Goal: Information Seeking & Learning: Learn about a topic

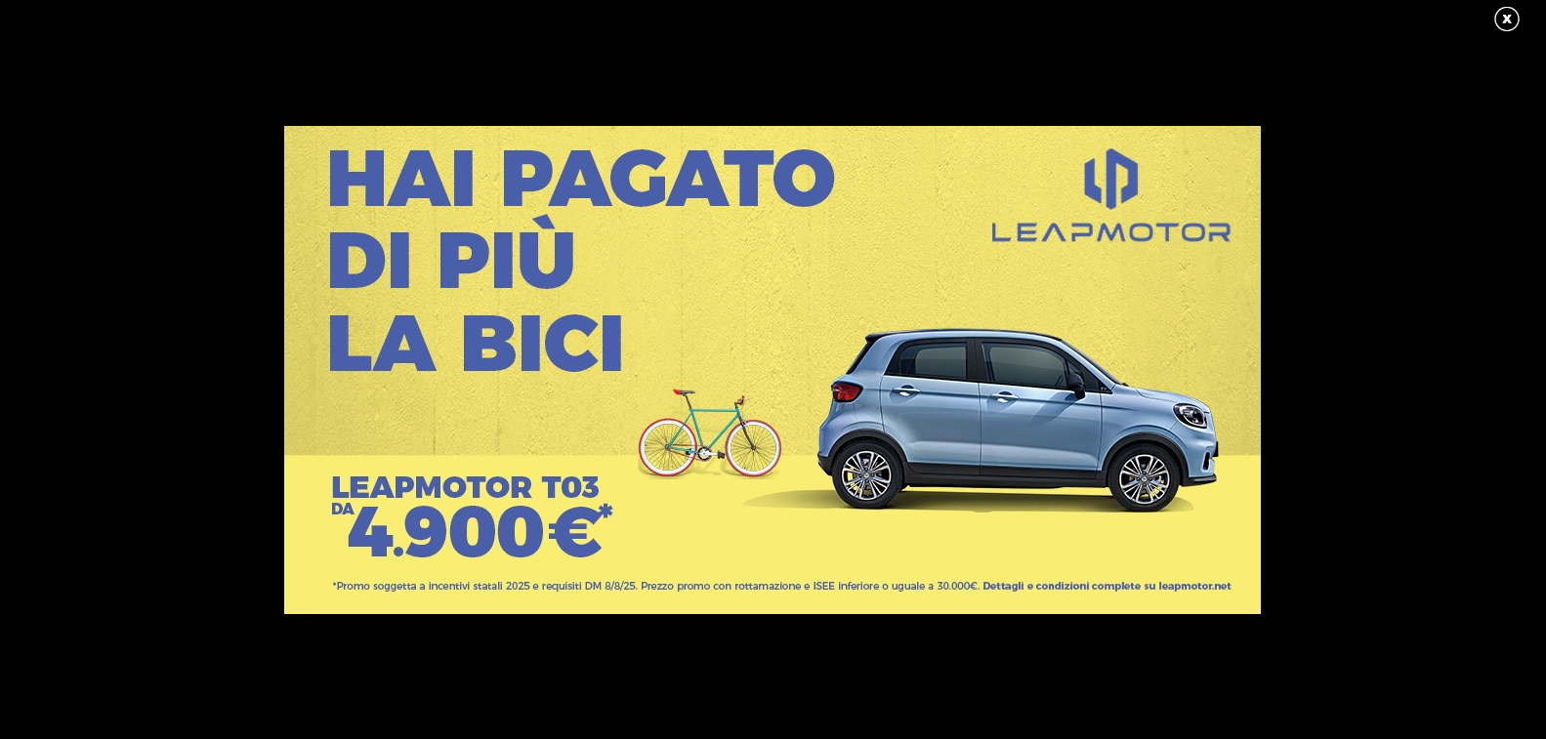
click at [1497, 17] on link at bounding box center [1517, 19] width 49 height 29
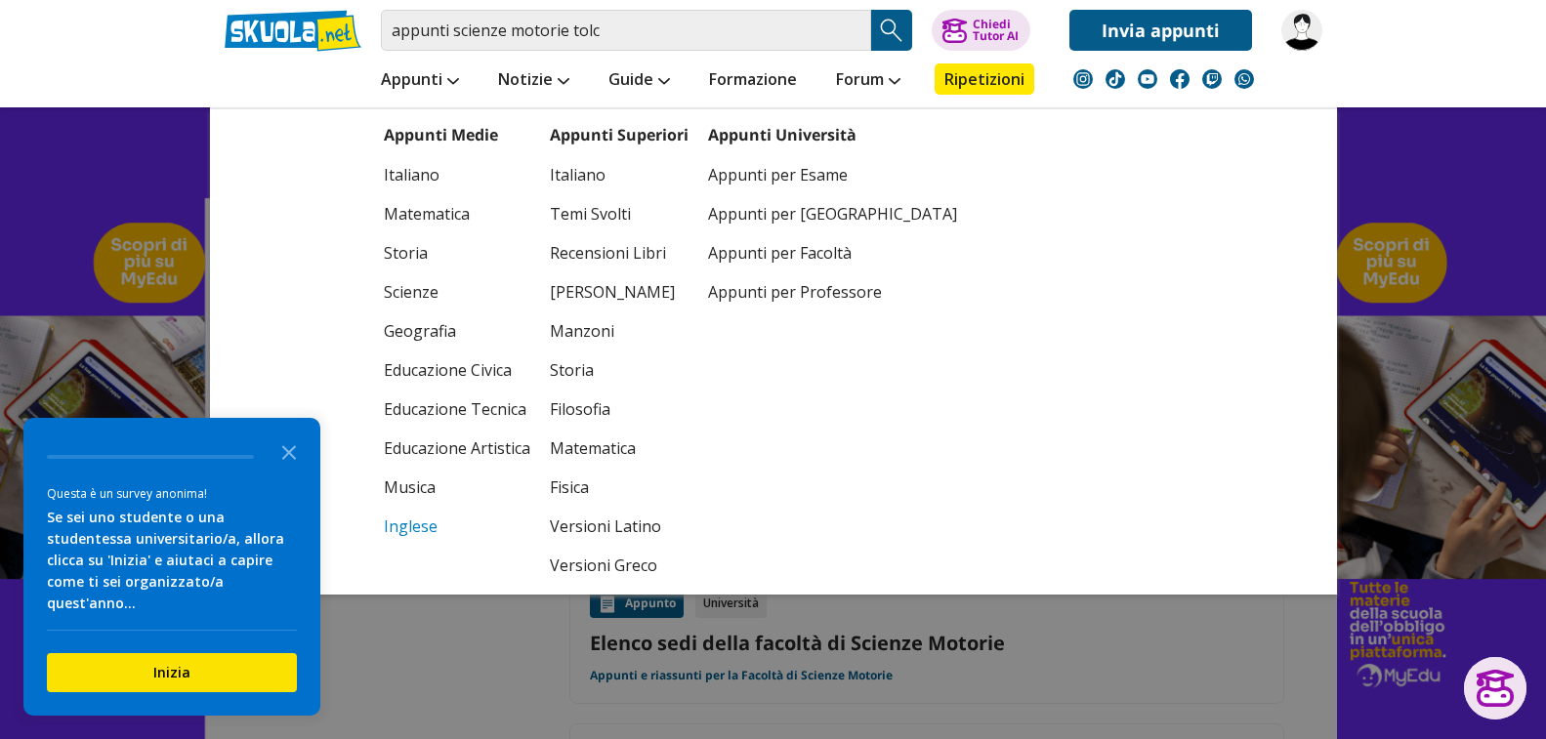
scroll to position [3126, 0]
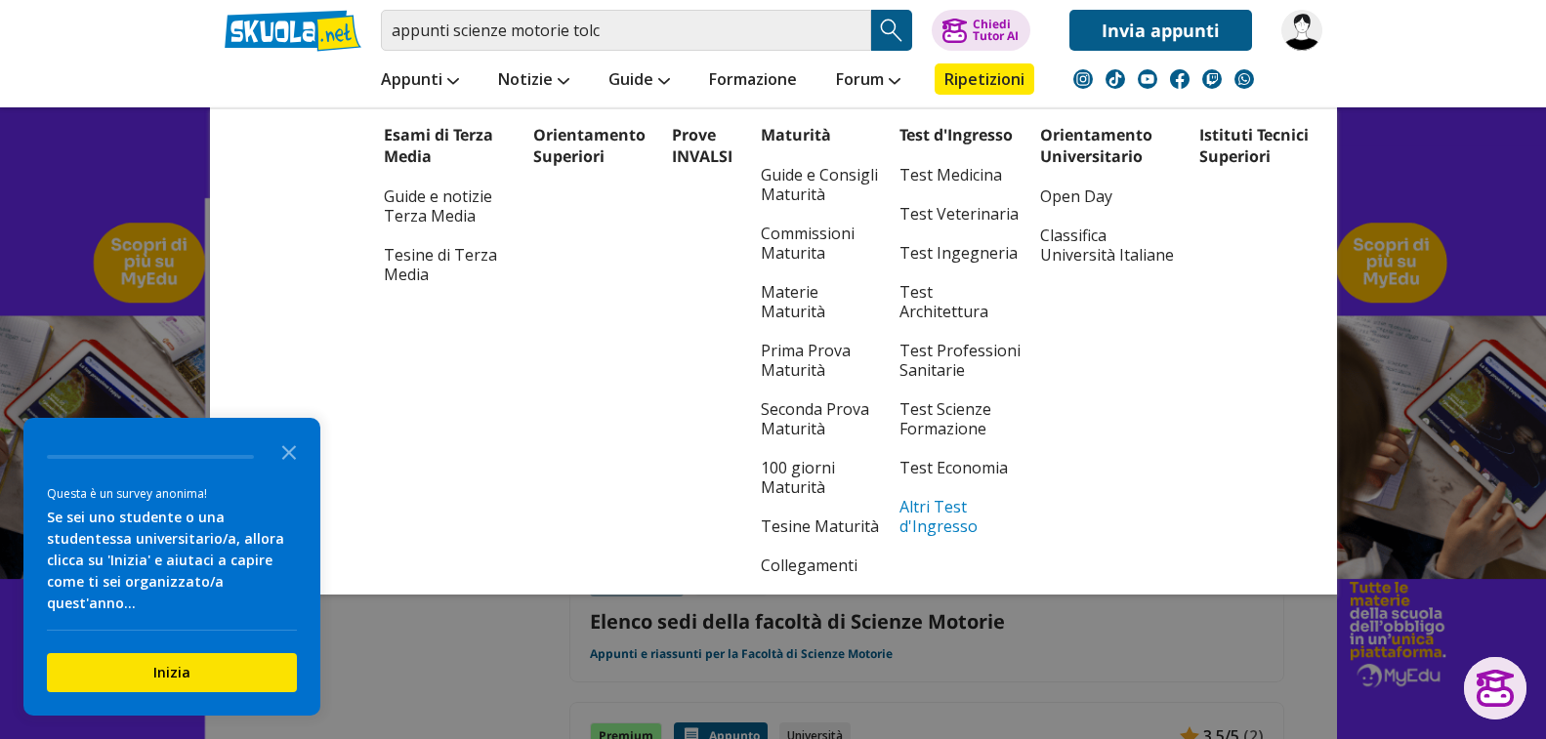
click at [935, 524] on link "Altri Test d'Ingresso" at bounding box center [960, 516] width 121 height 59
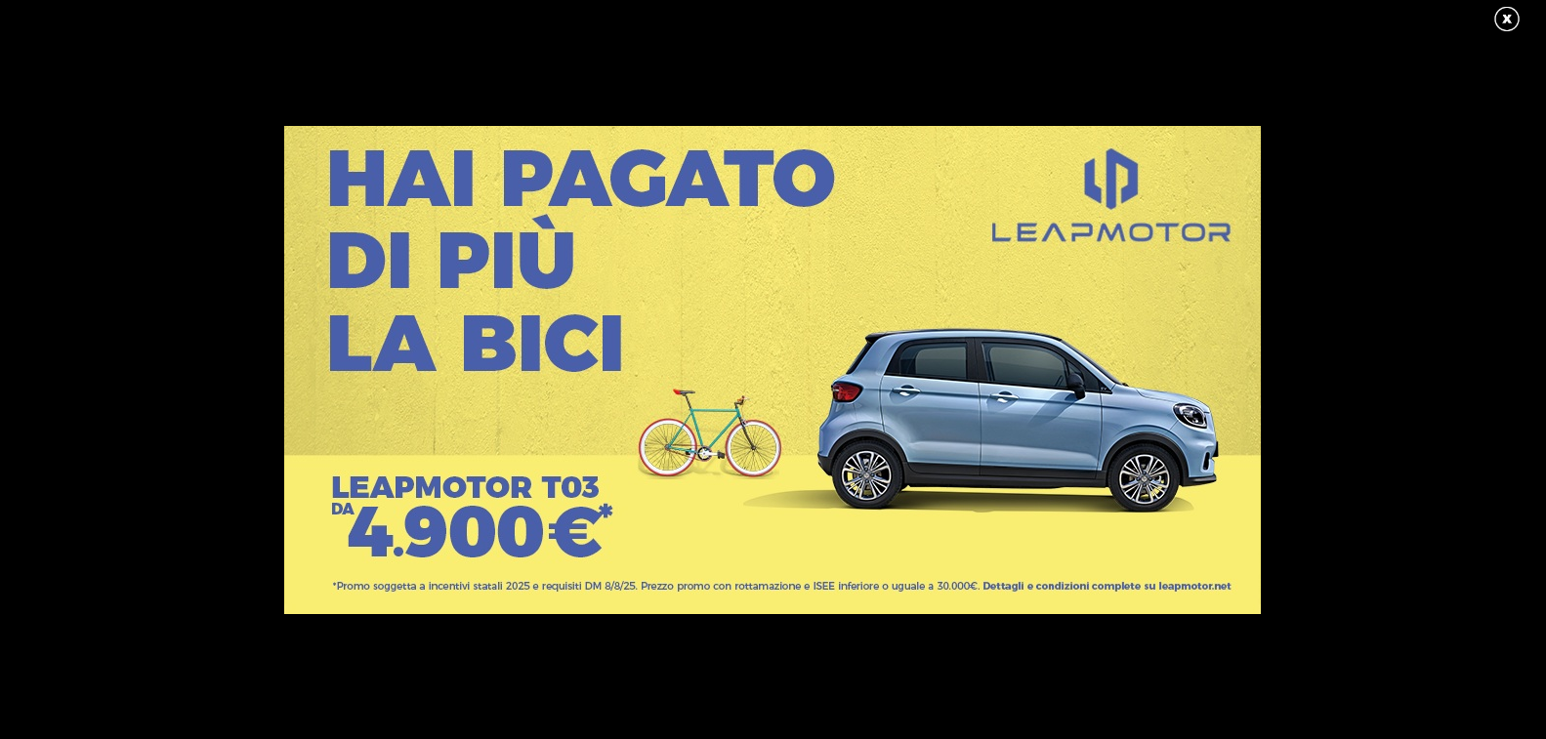
click at [1504, 19] on link at bounding box center [1517, 19] width 49 height 29
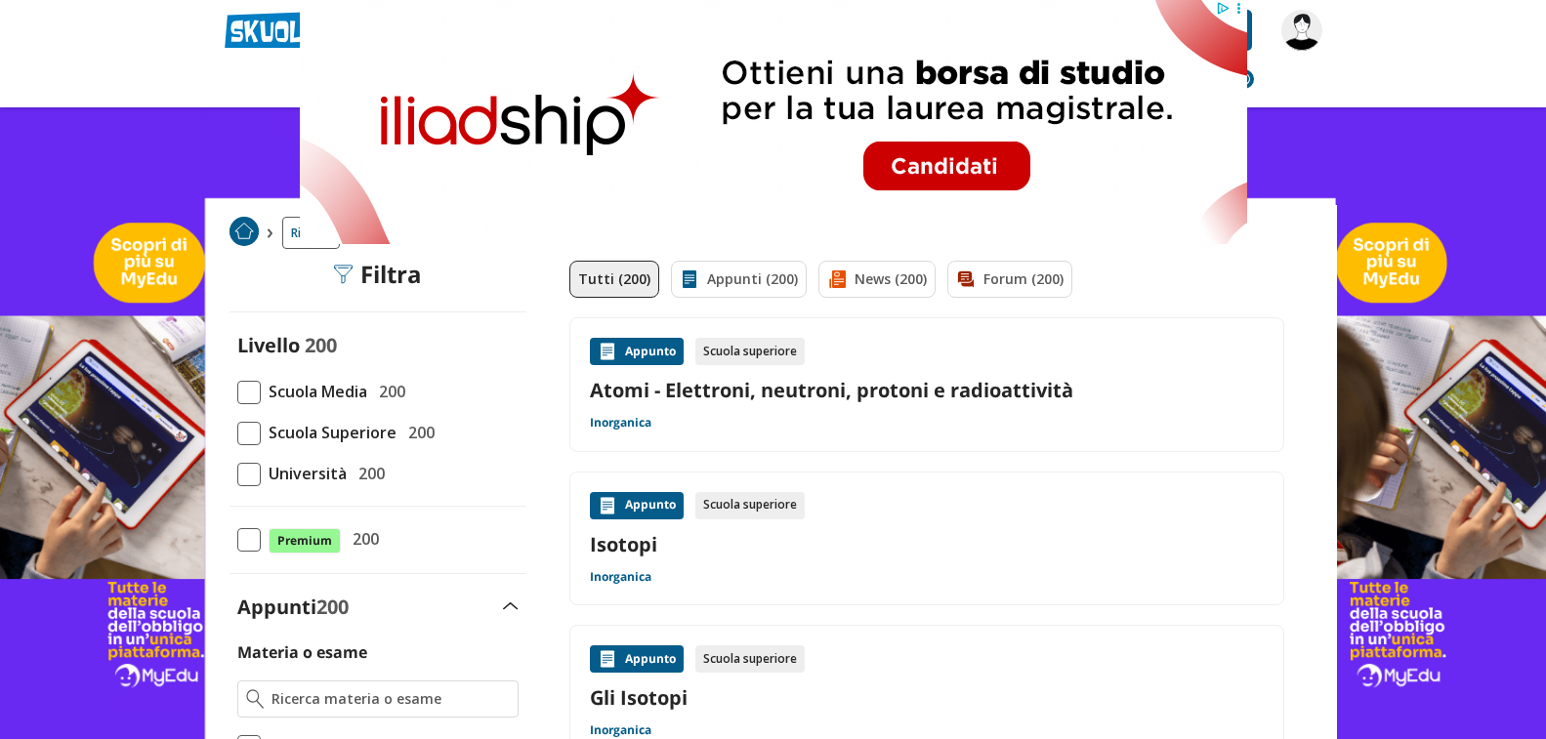
click at [818, 393] on link "Atomi - Elettroni, neutroni, protoni e radioattività" at bounding box center [927, 390] width 674 height 26
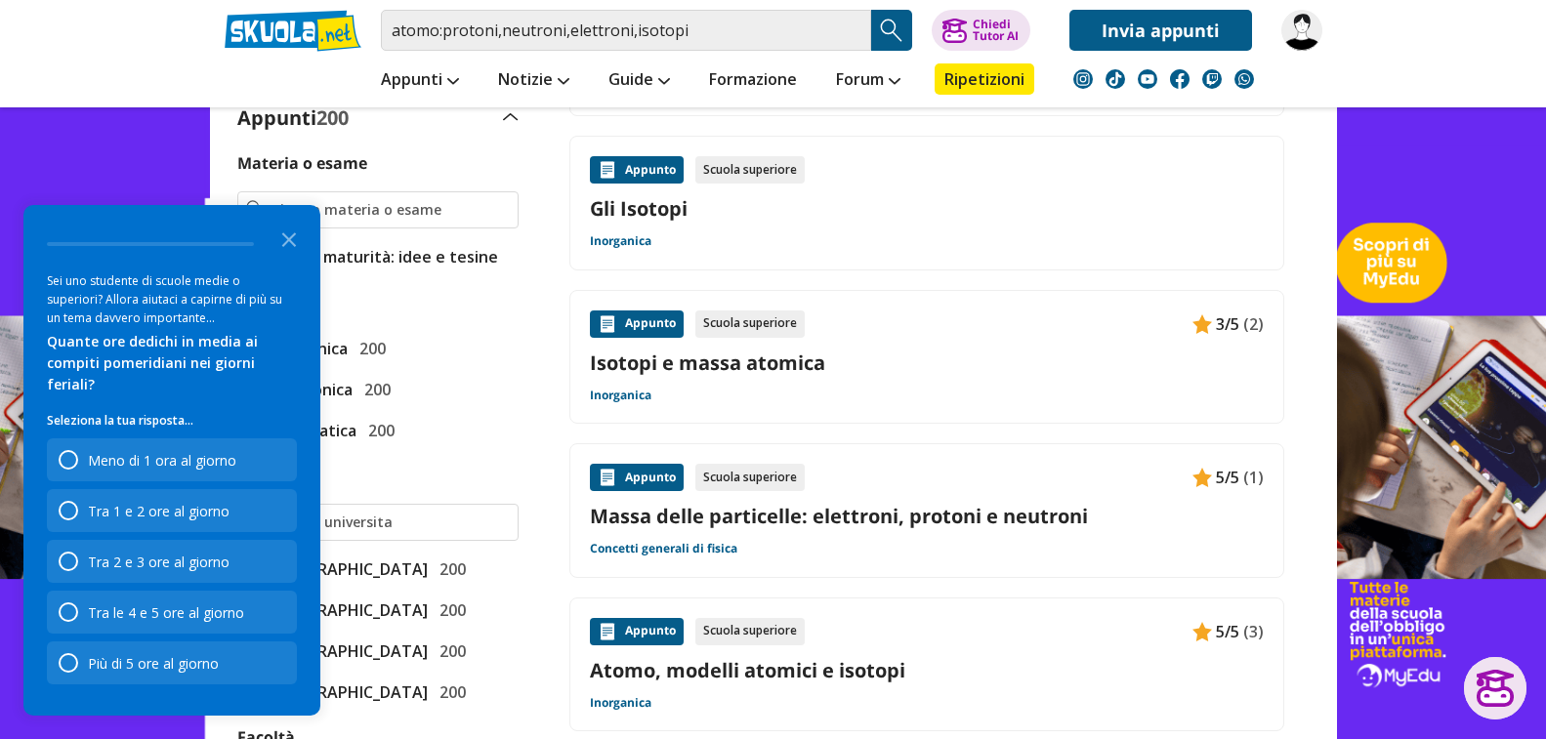
scroll to position [586, 0]
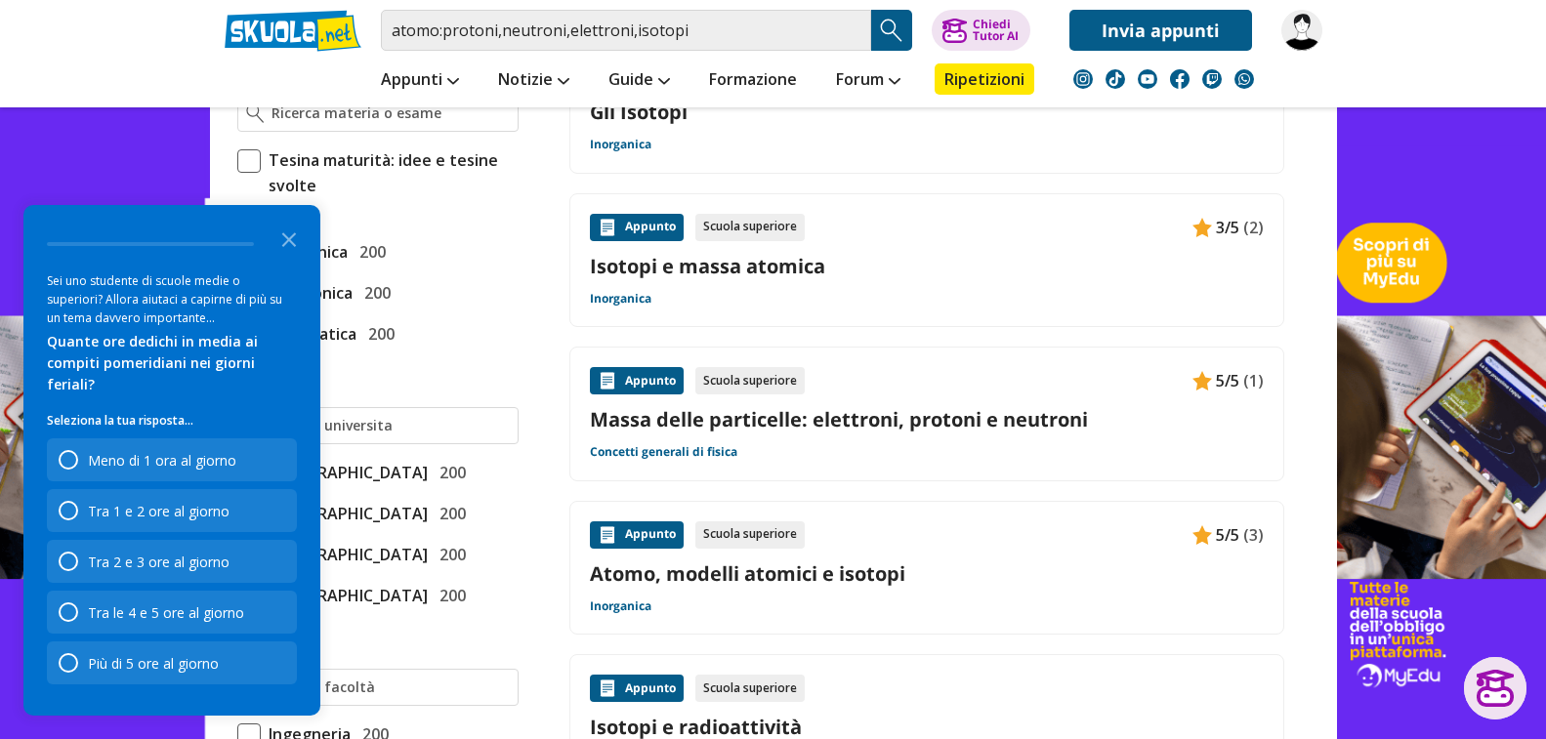
click at [298, 257] on icon "Close the survey" at bounding box center [289, 238] width 39 height 39
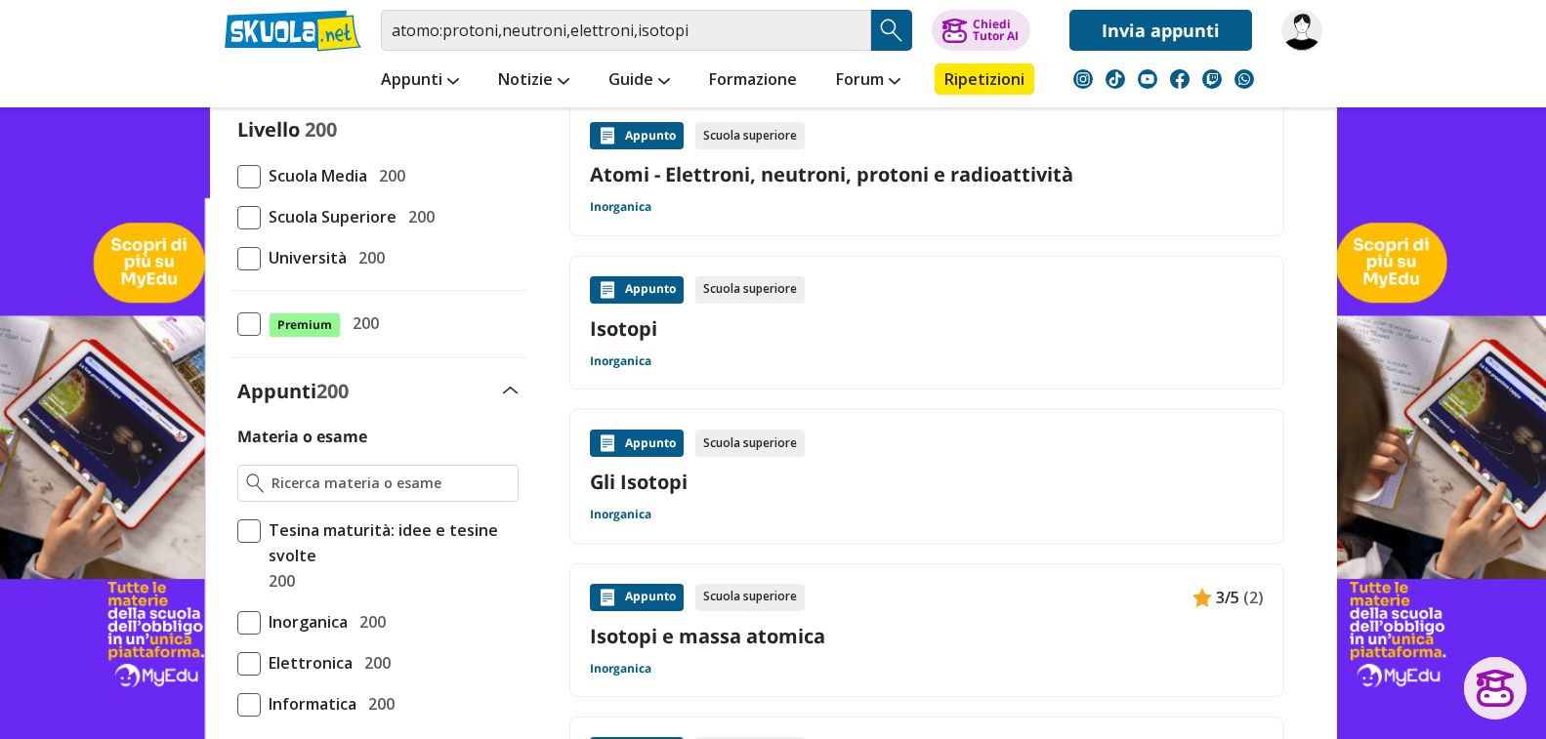
scroll to position [0, 0]
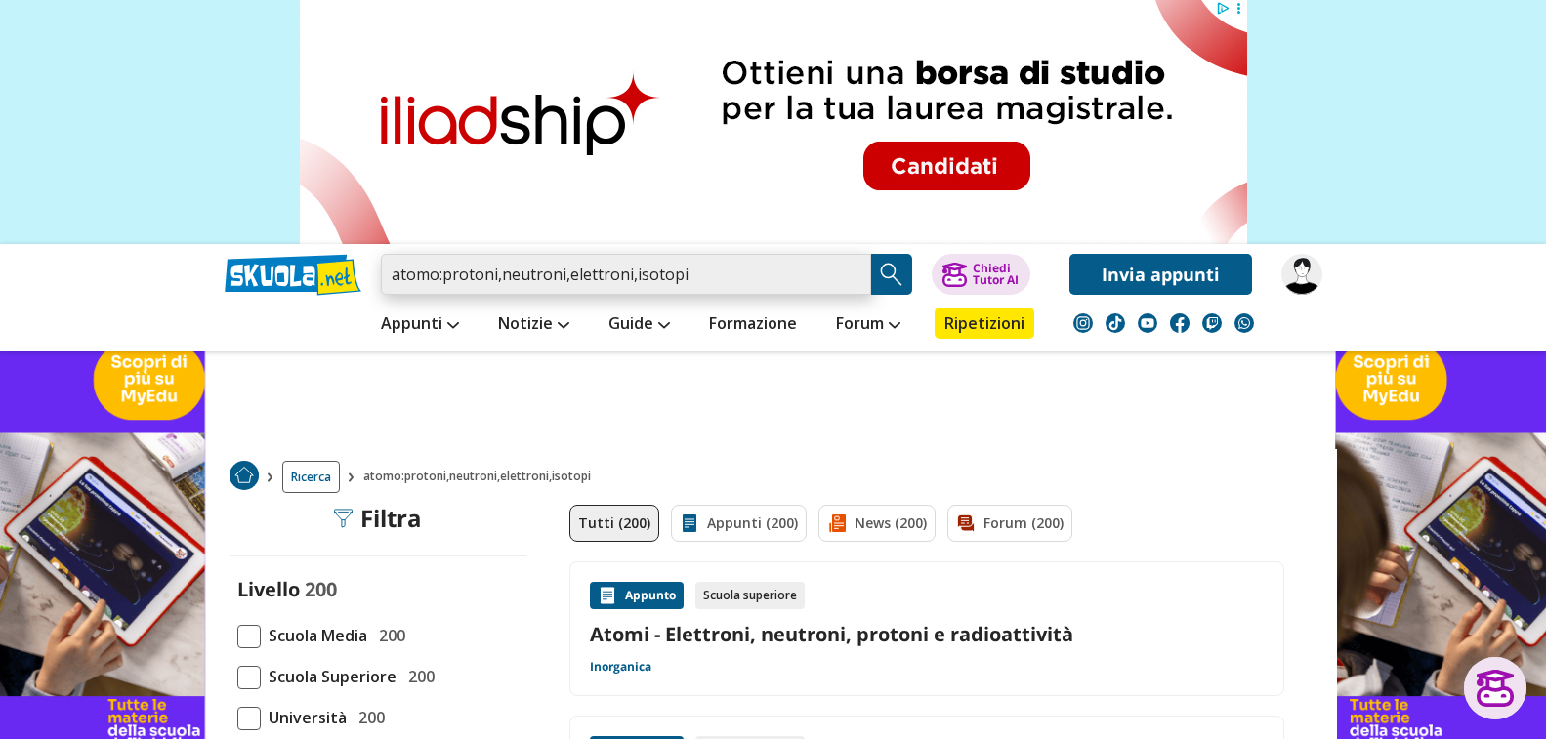
click at [586, 275] on input "atomo:protoni,neutroni,elettroni,isotopi" at bounding box center [626, 274] width 490 height 41
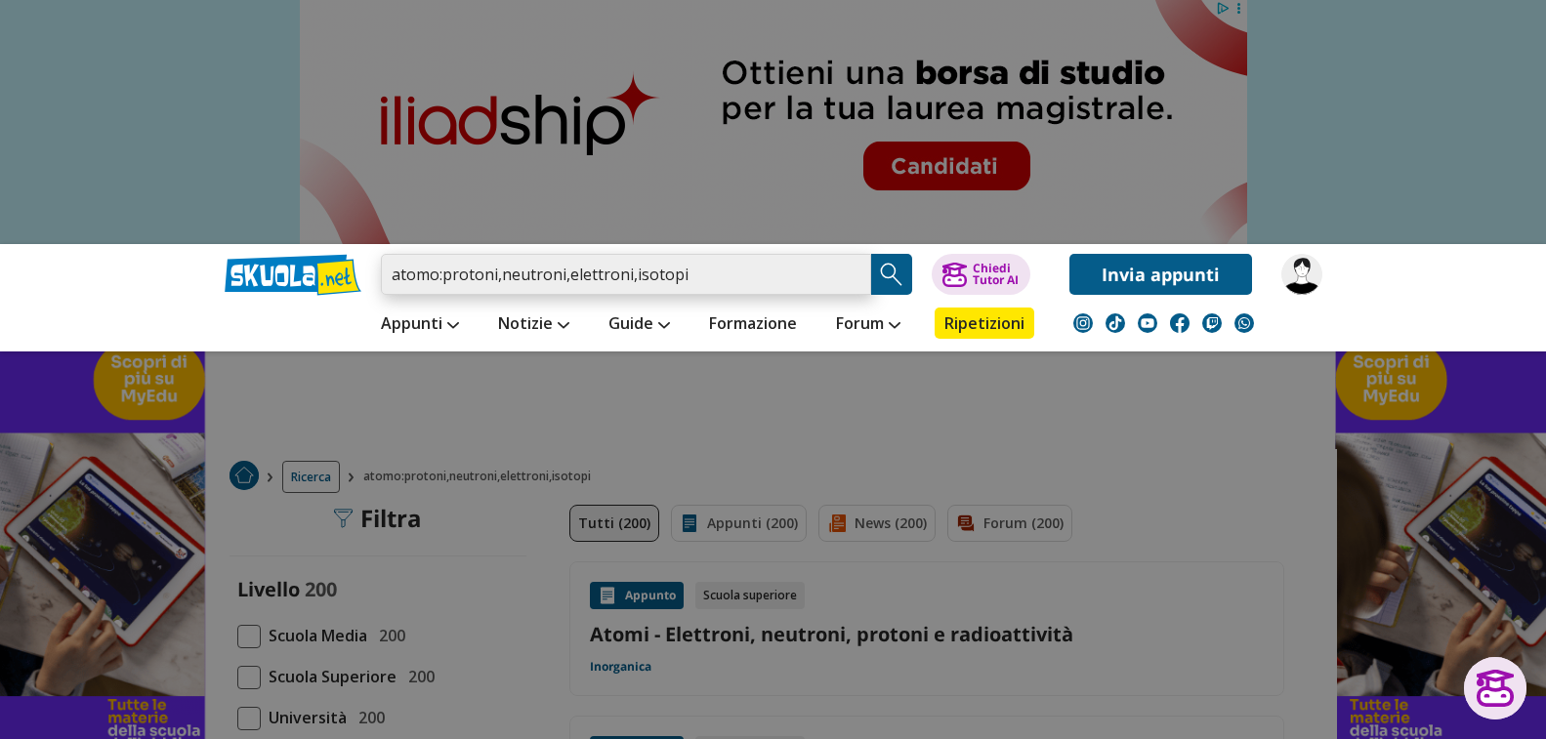
click at [705, 276] on input "atomo:protoni,neutroni,elettroni,isotopi" at bounding box center [626, 274] width 490 height 41
drag, startPoint x: 705, startPoint y: 276, endPoint x: 229, endPoint y: 276, distance: 476.7
click at [229, 276] on div "atomo:protoni,neutroni,elettroni,isotopi Caricamento in corso... Trova un tutor…" at bounding box center [773, 269] width 1127 height 51
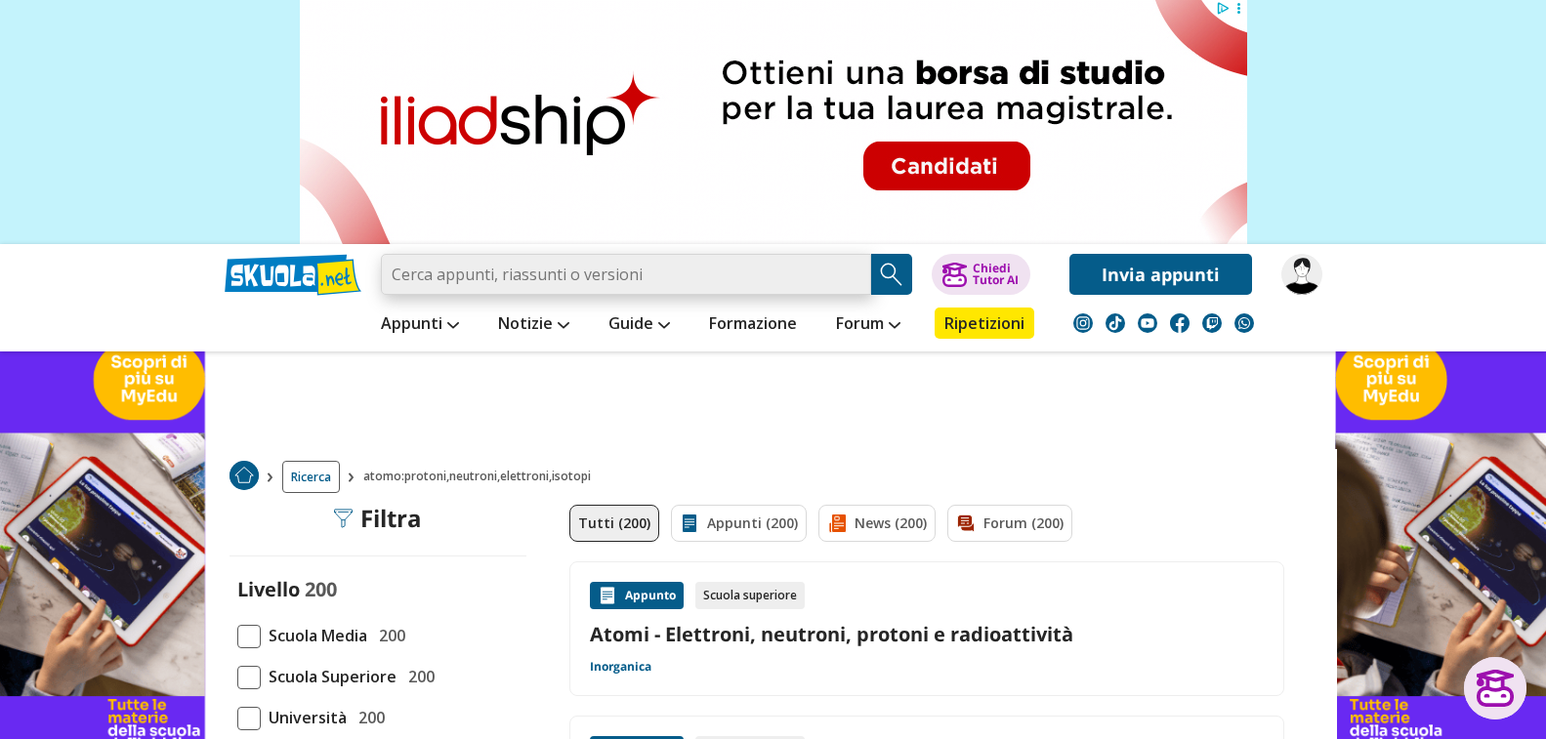
paste input "legami ionico covalente metallico"
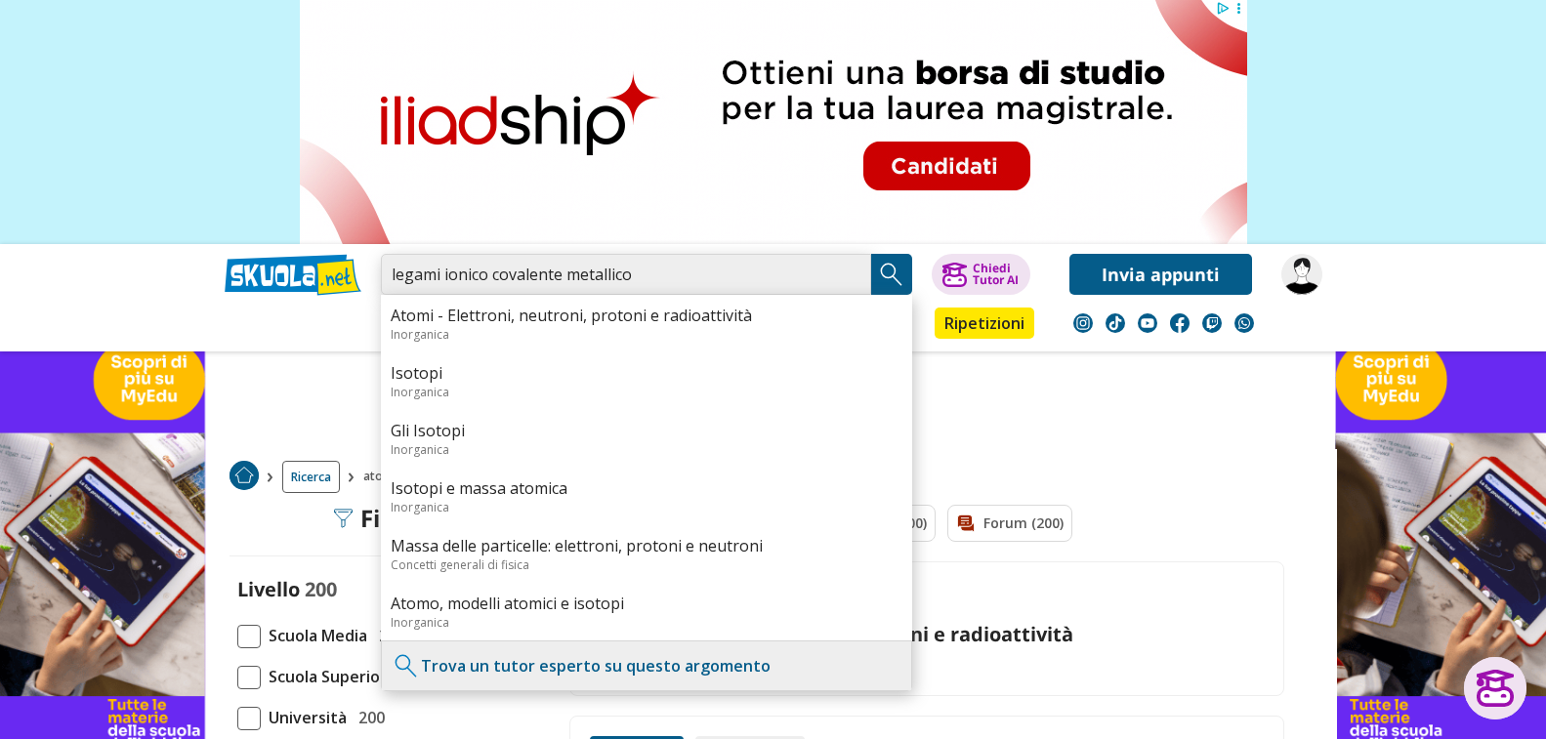
type input "legami ionico covalente metallico"
click at [884, 279] on img "Search Button" at bounding box center [891, 274] width 29 height 29
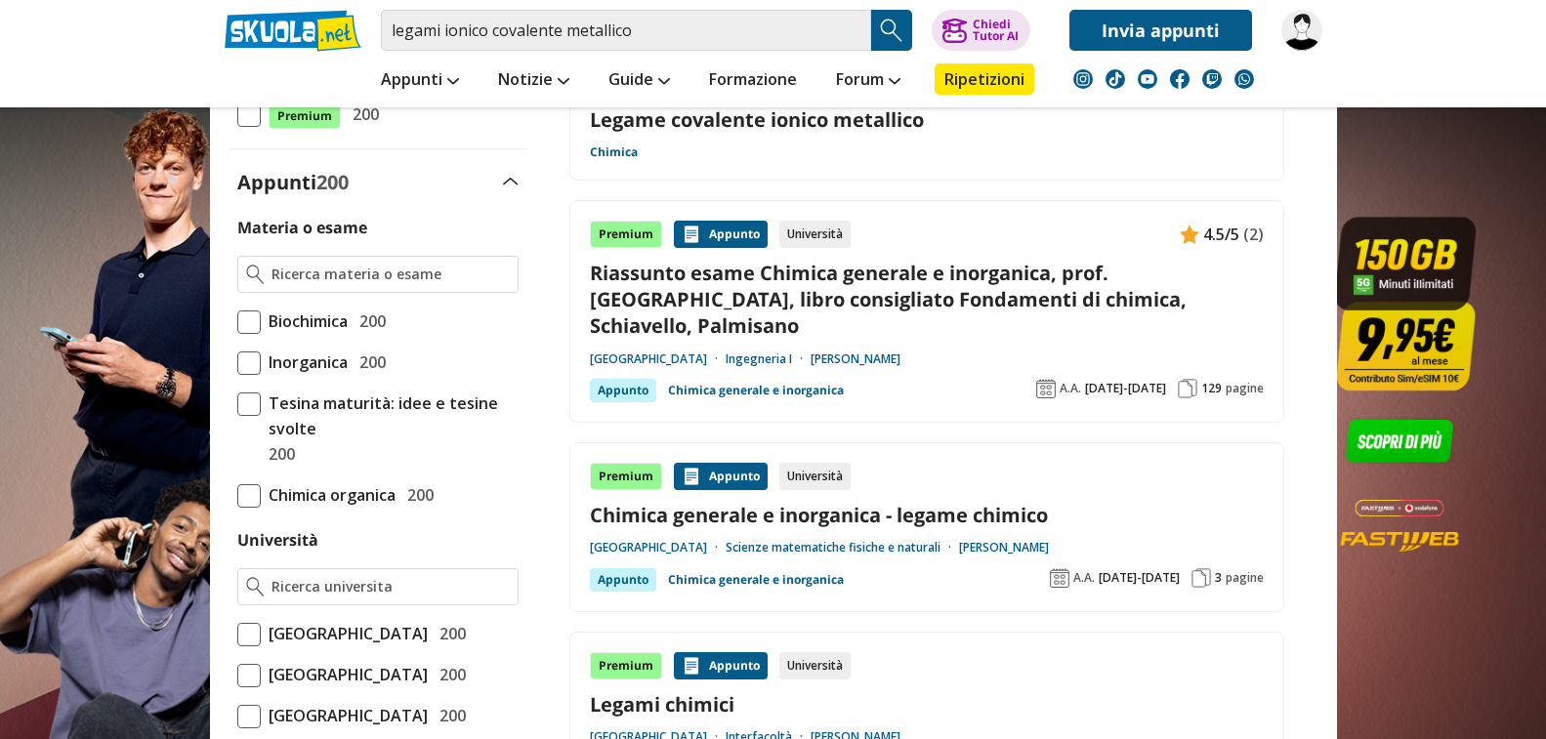
scroll to position [391, 0]
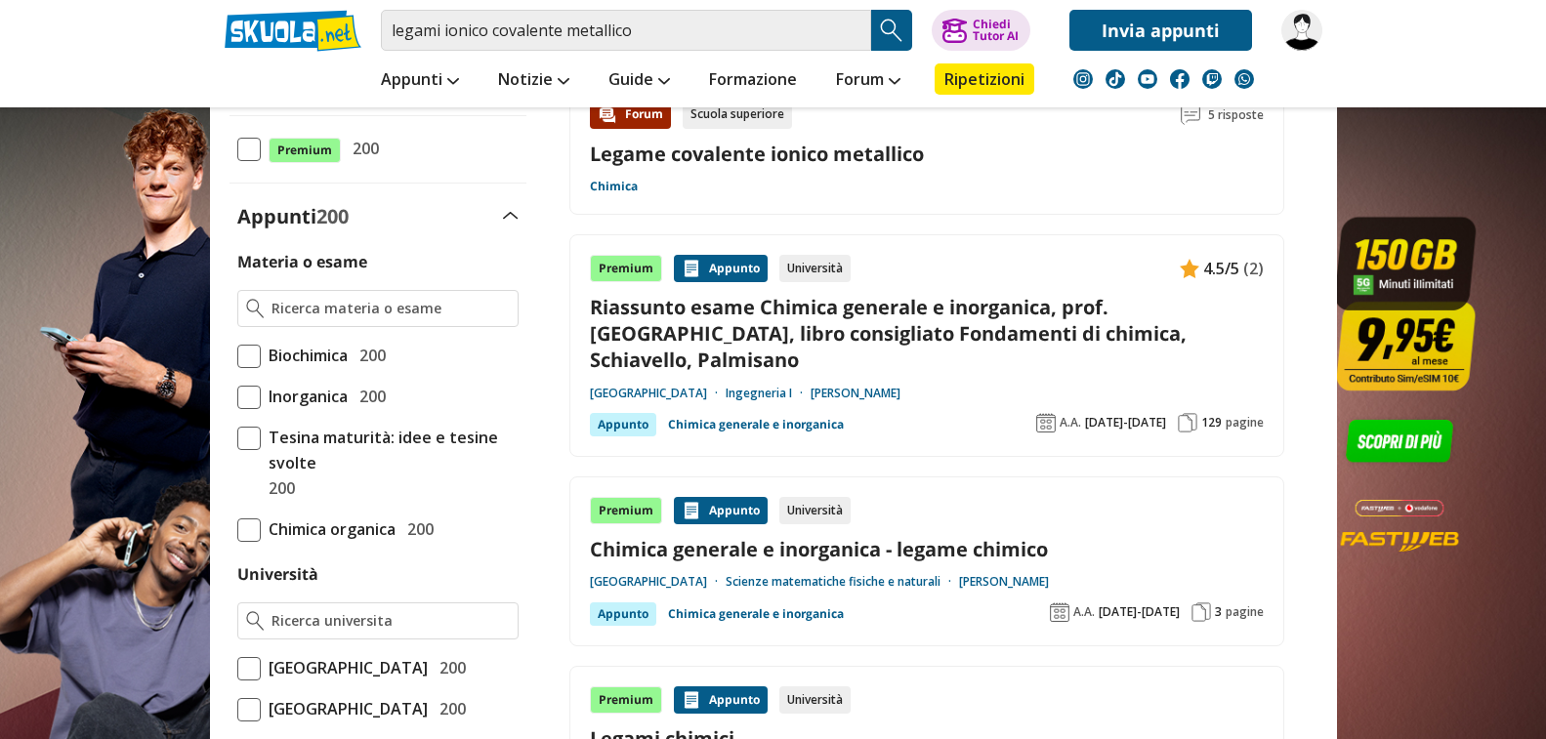
click at [733, 152] on link "Legame covalente ionico metallico" at bounding box center [757, 154] width 334 height 26
click at [748, 42] on input "legami ionico covalente metallico" at bounding box center [626, 30] width 490 height 41
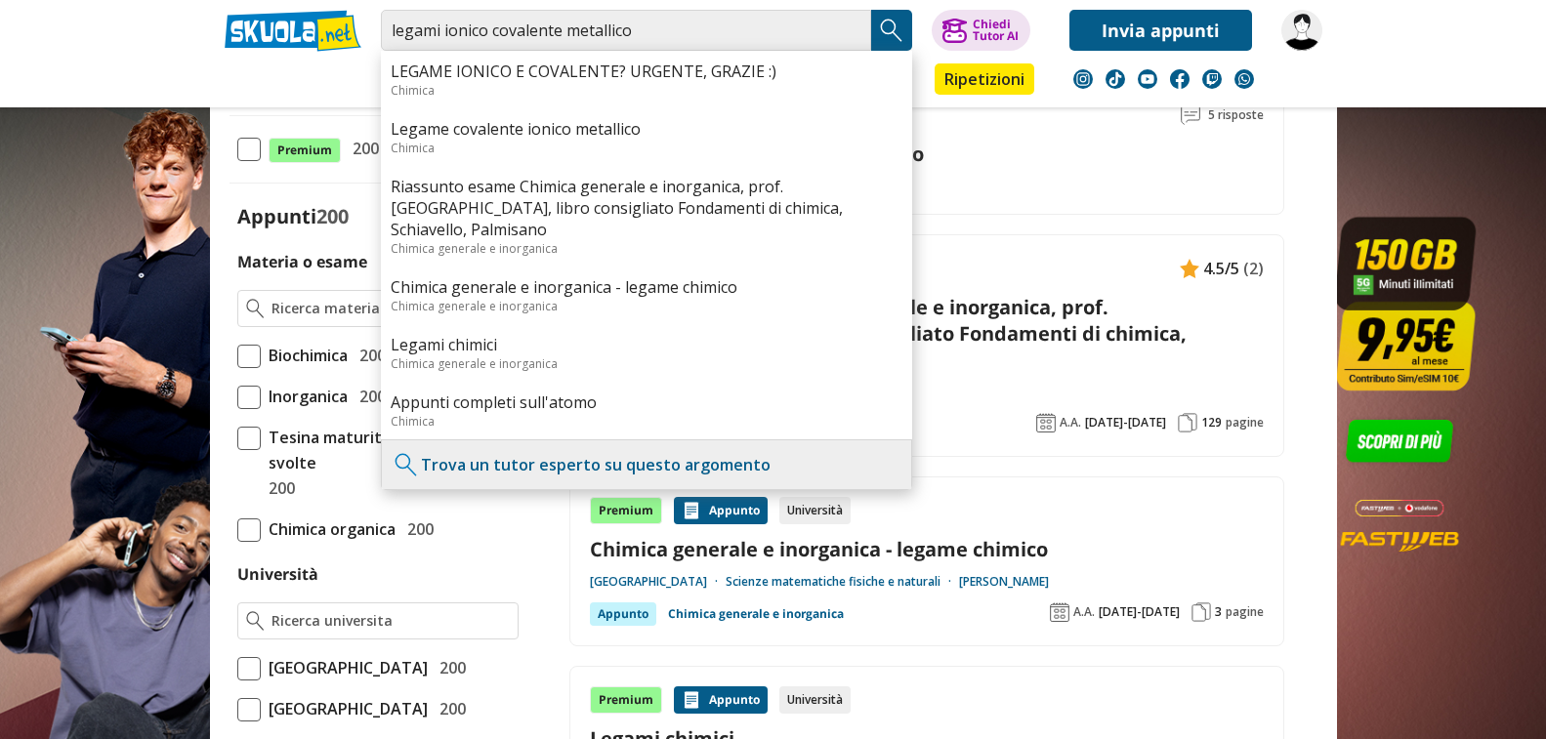
click at [1407, 74] on header "legami ionico covalente metallico LEGAME IONICO E COVALENTE? URGENTE, GRAZIE :)…" at bounding box center [773, 53] width 1546 height 107
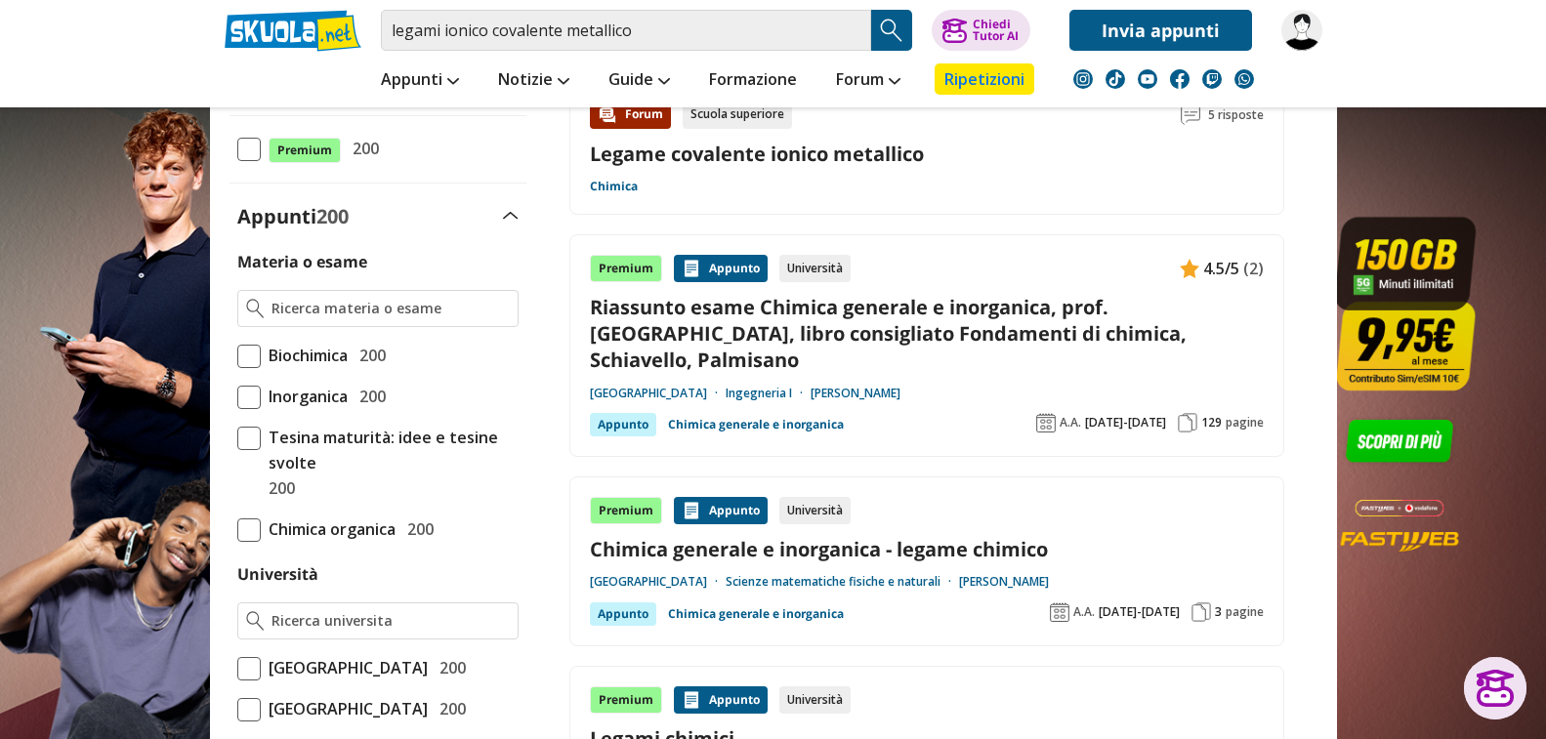
click at [980, 84] on link "Ripetizioni" at bounding box center [985, 78] width 100 height 31
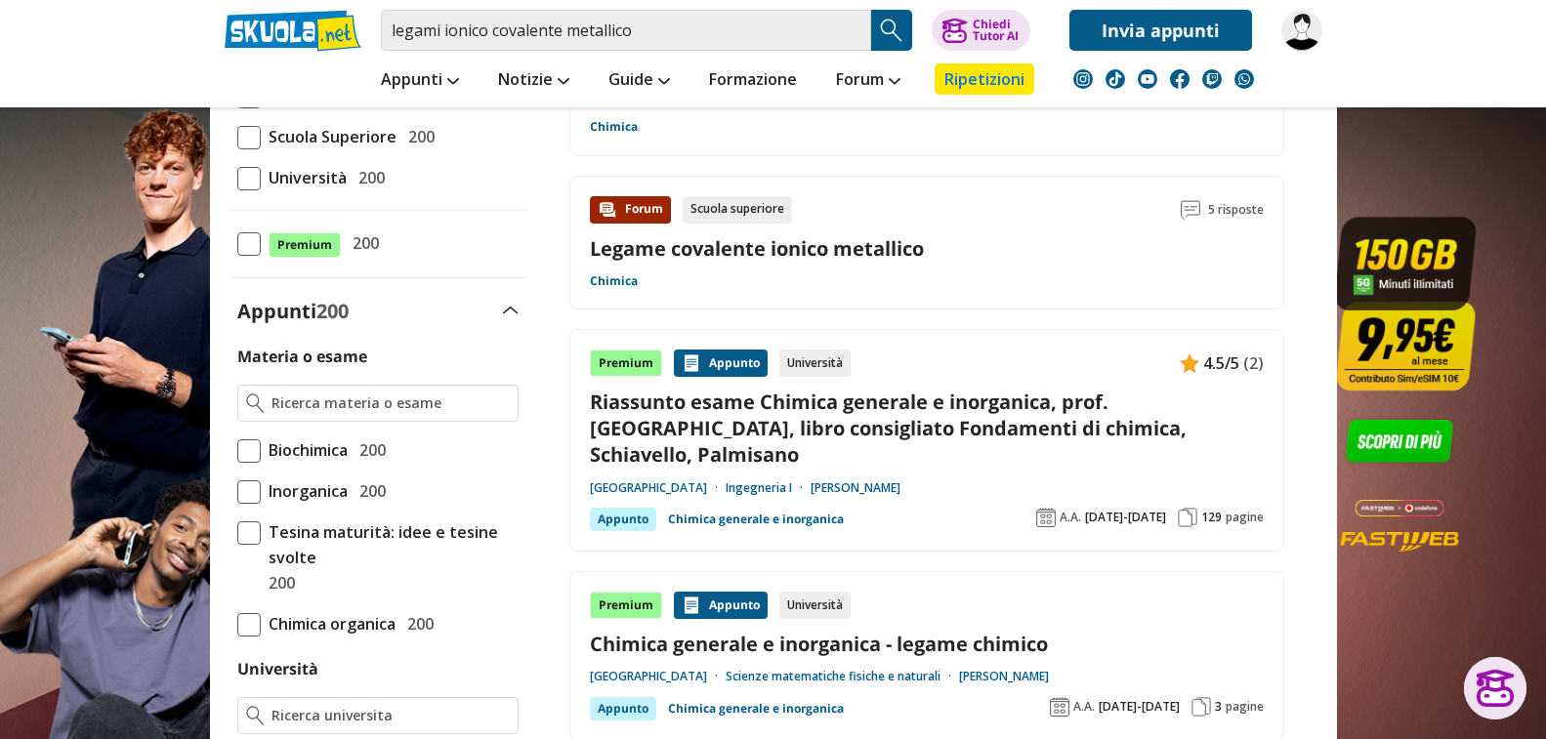
scroll to position [195, 0]
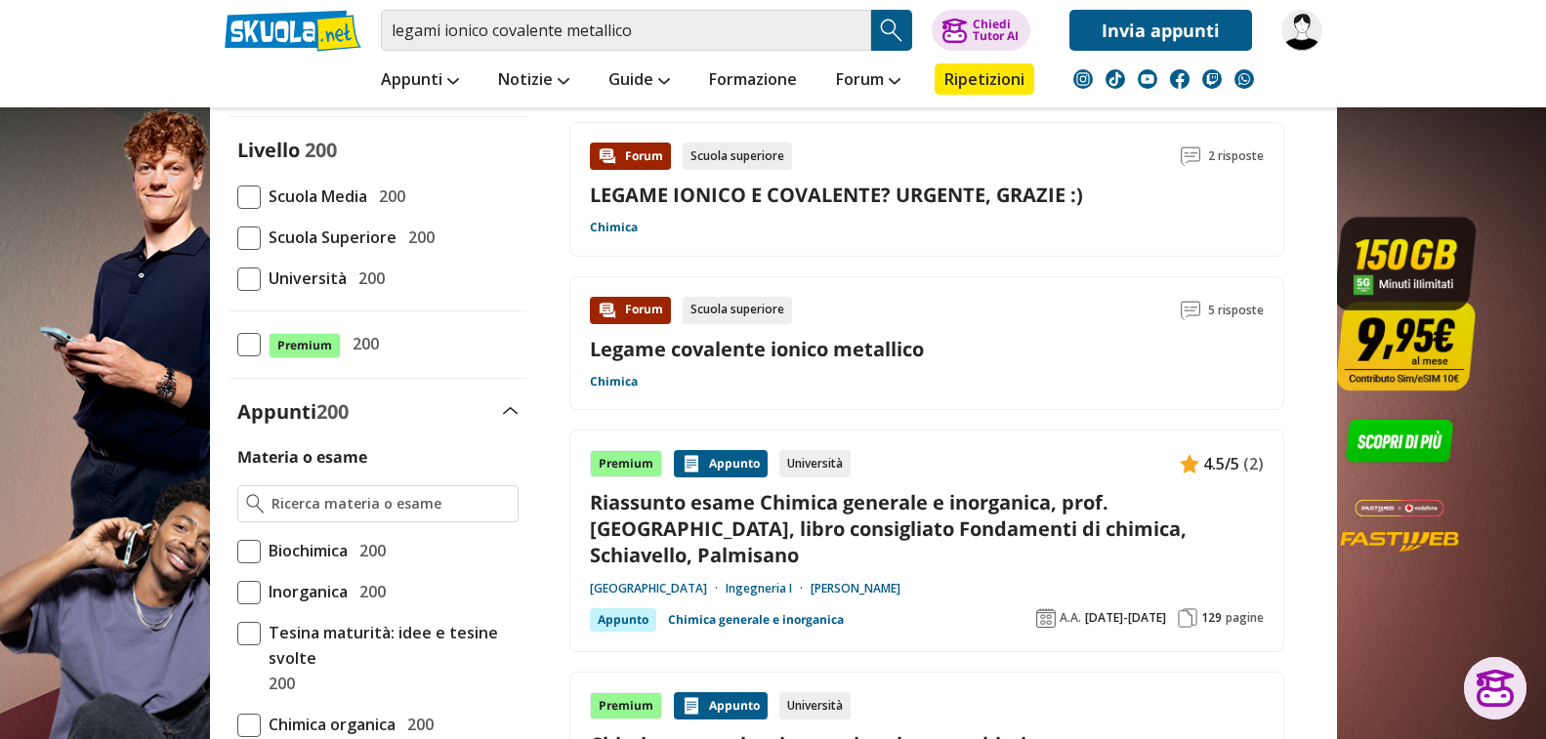
click at [748, 352] on link "Legame covalente ionico metallico" at bounding box center [757, 349] width 334 height 26
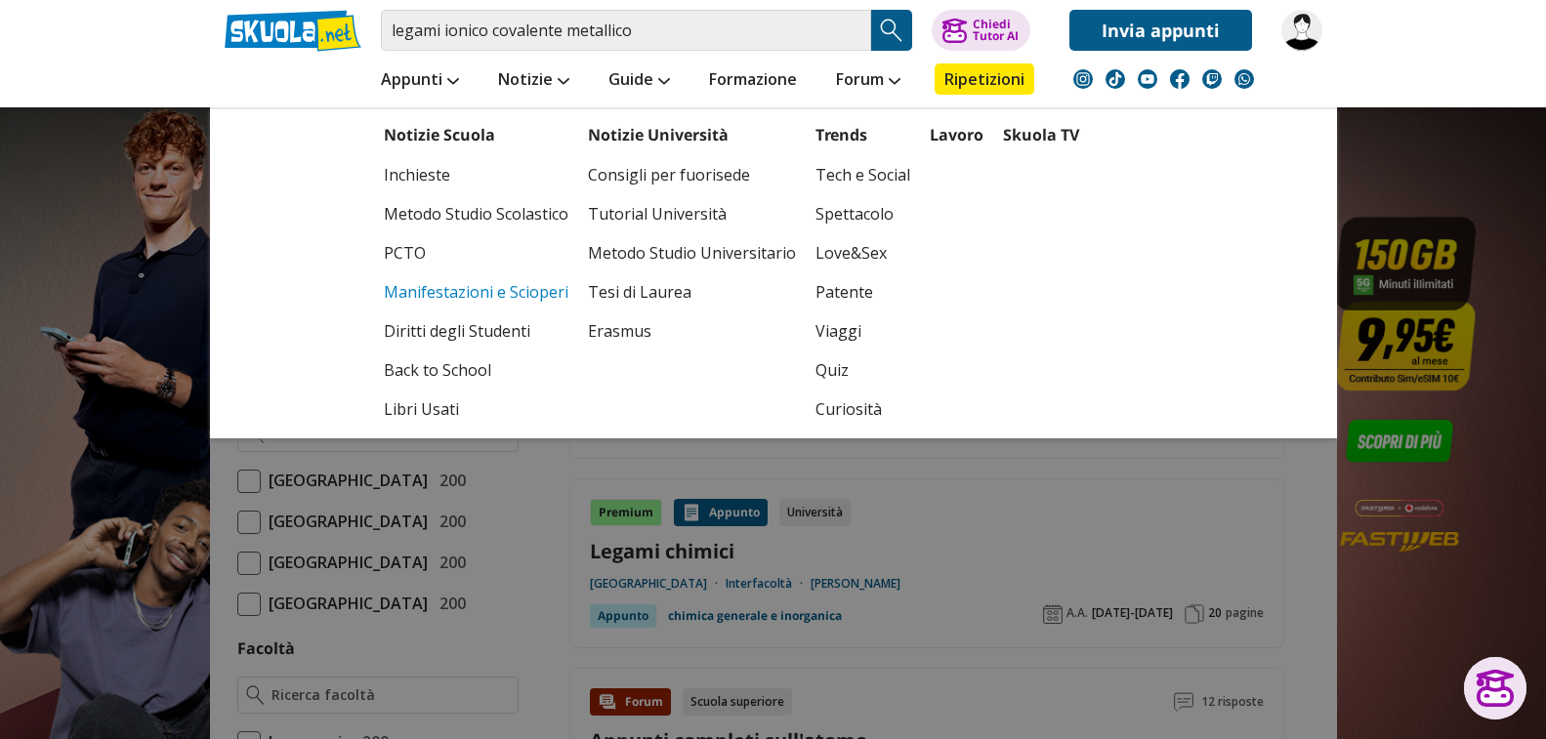
scroll to position [684, 0]
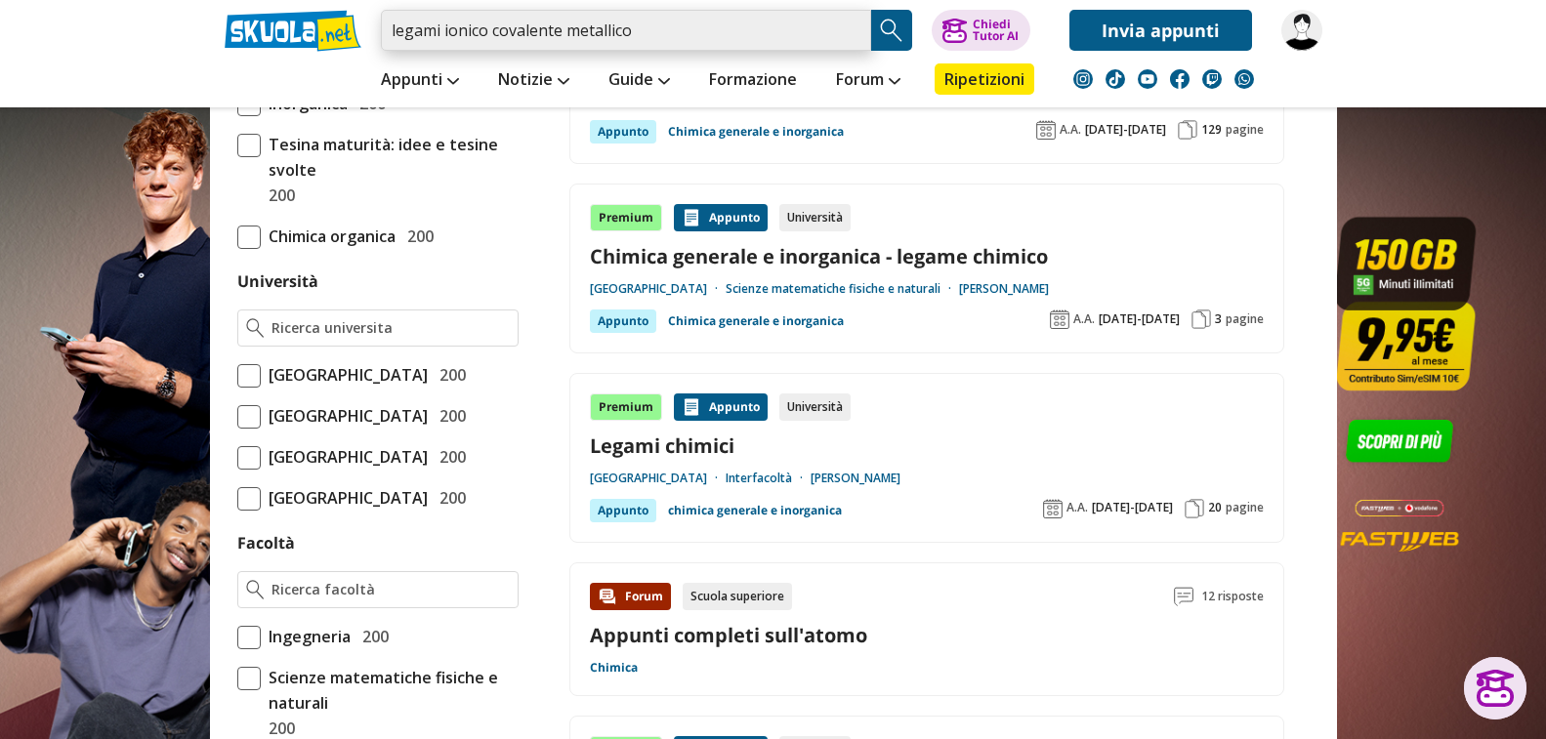
drag, startPoint x: 675, startPoint y: 31, endPoint x: 204, endPoint y: 24, distance: 470.9
click at [204, 24] on header "legami ionico covalente metallico LEGAME IONICO E COVALENTE? URGENTE, GRAZIE :)…" at bounding box center [773, 53] width 1546 height 107
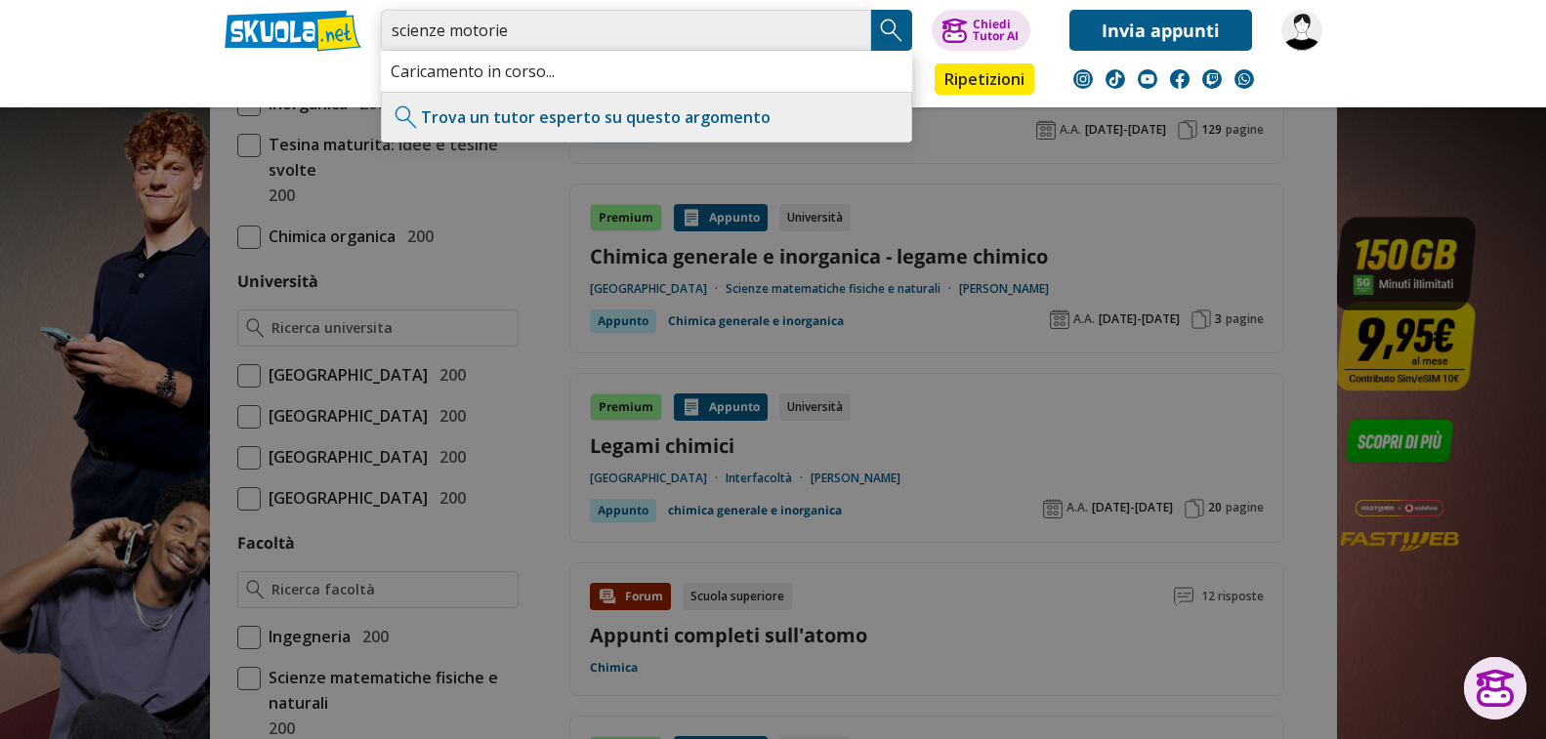
type input "scienze motorie"
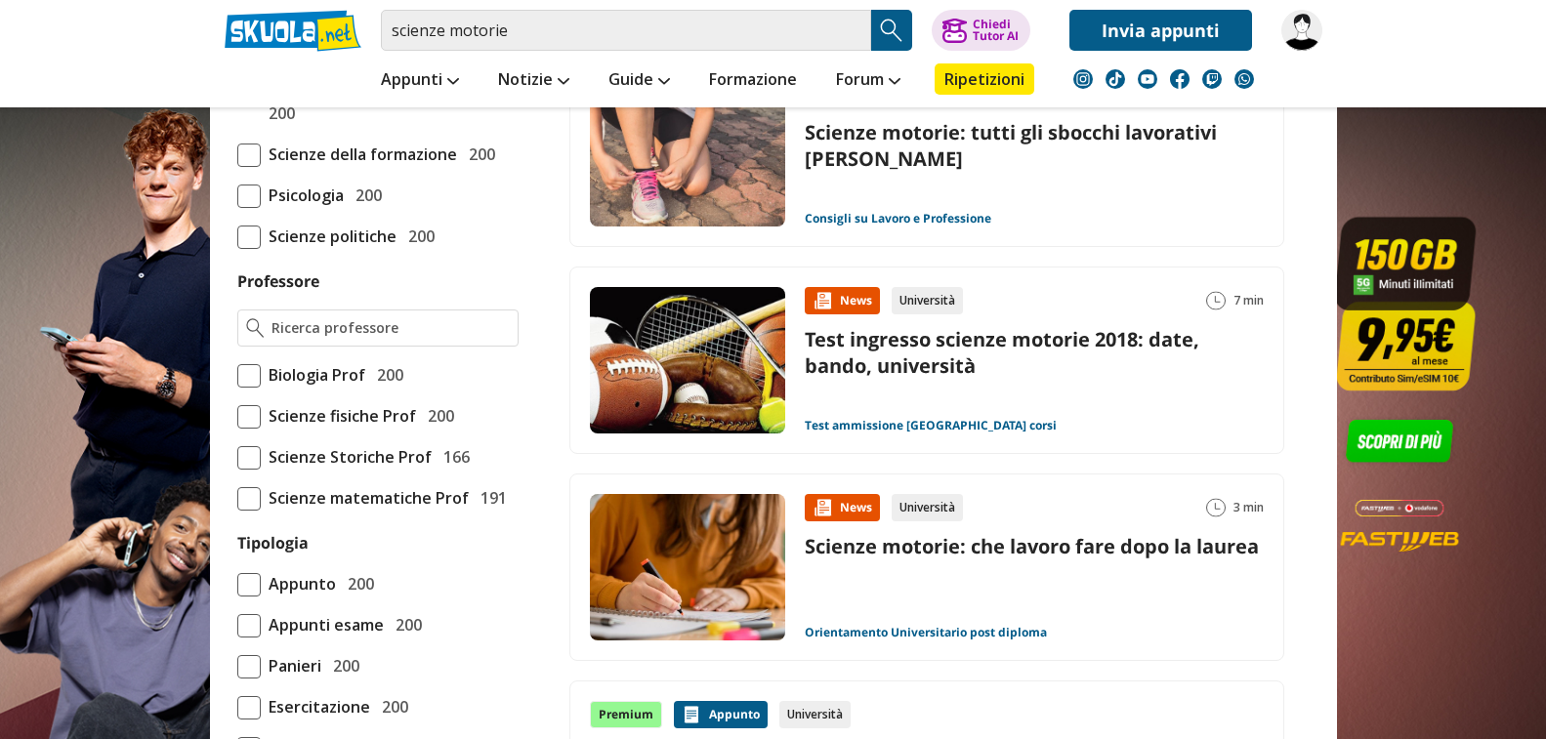
scroll to position [1368, 0]
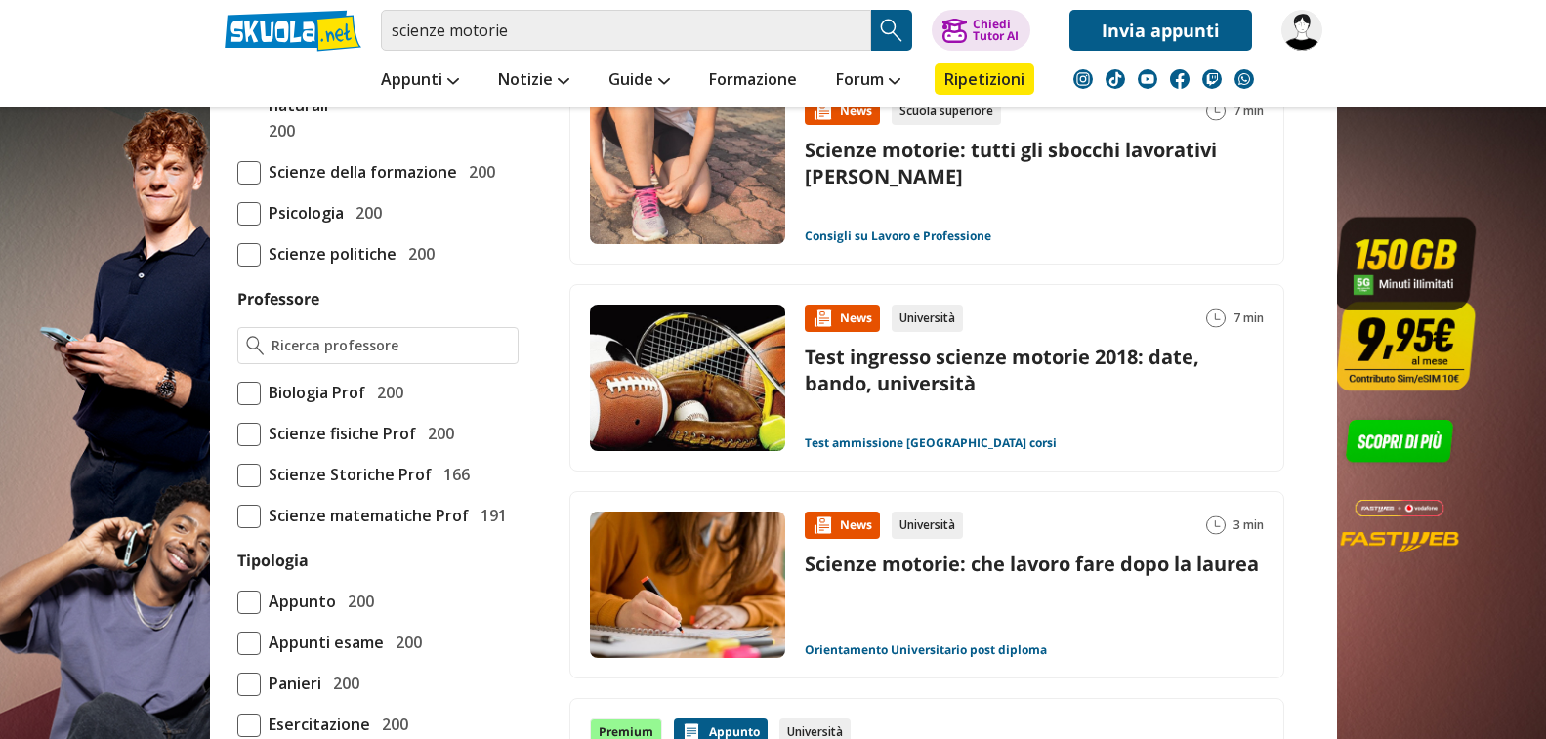
click at [867, 189] on link "Scienze motorie: tutti gli sbocchi lavorativi della laurea" at bounding box center [1011, 163] width 412 height 53
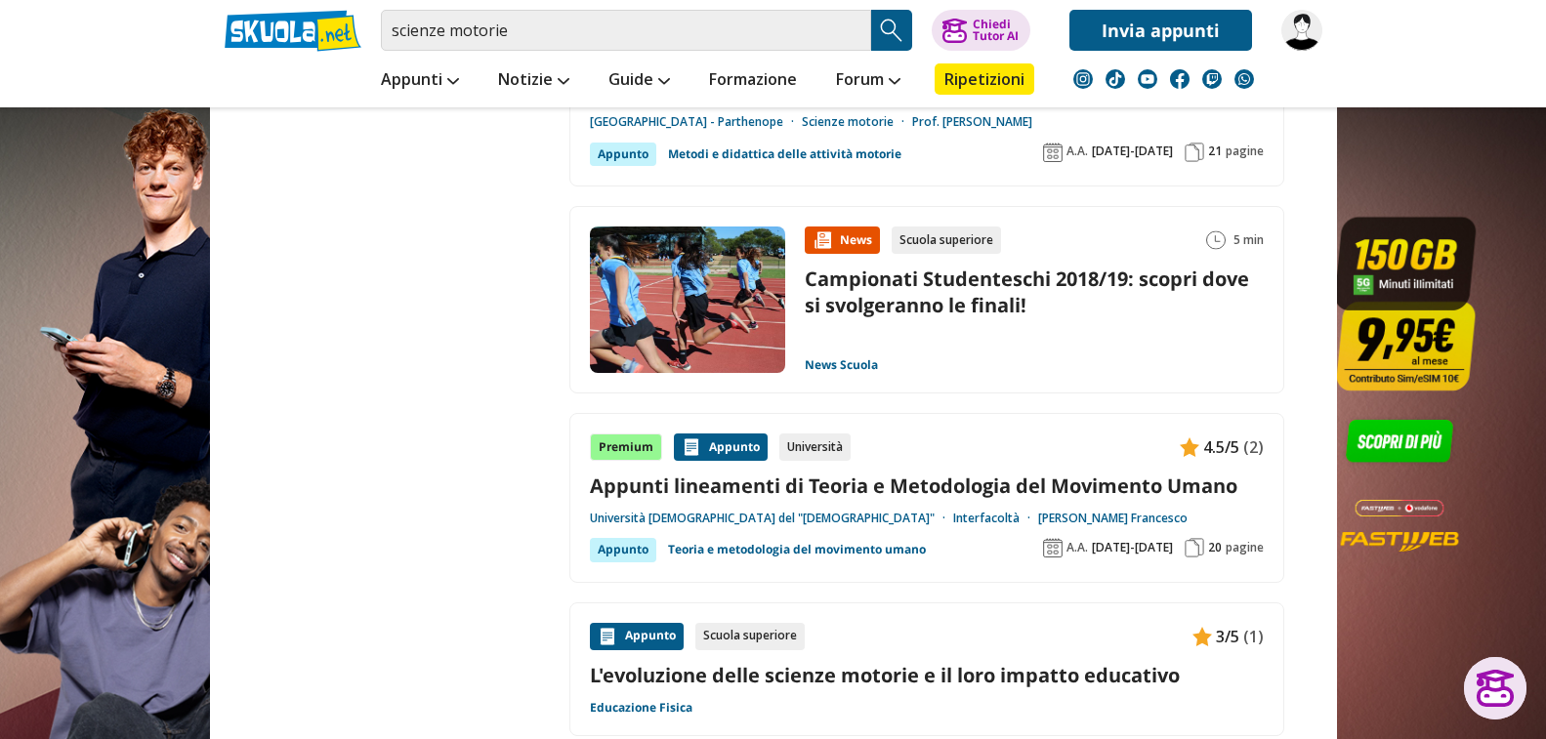
scroll to position [3419, 0]
